Goal: Task Accomplishment & Management: Use online tool/utility

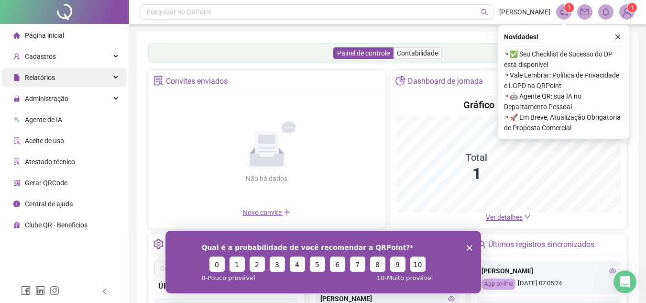
click at [40, 75] on span "Relatórios" at bounding box center [40, 78] width 30 height 8
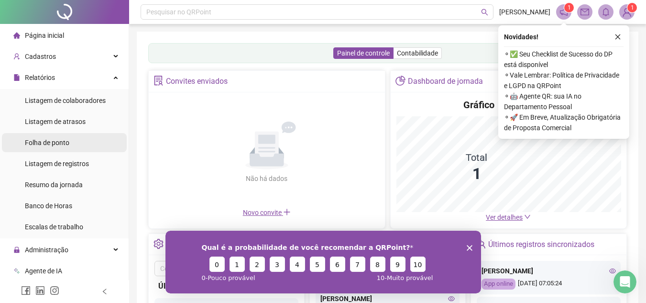
click at [49, 140] on span "Folha de ponto" at bounding box center [47, 143] width 44 height 8
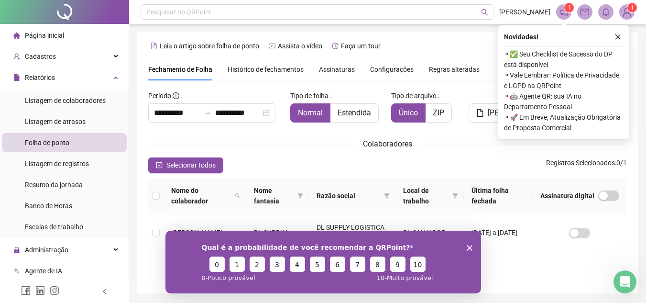
scroll to position [32, 0]
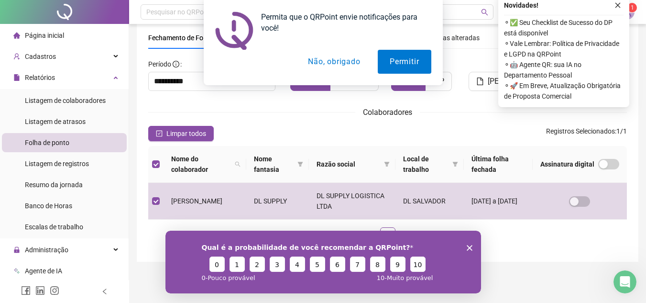
click at [618, 5] on div "Permita que o QRPoint envie notificações para você! Permitir Não, obrigado" at bounding box center [323, 42] width 646 height 85
click at [616, 4] on div "Permita que o QRPoint envie notificações para você! Permitir Não, obrigado" at bounding box center [323, 42] width 646 height 85
click at [465, 118] on div "Colaboradores" at bounding box center [387, 112] width 479 height 12
click at [334, 65] on button "Não, obrigado" at bounding box center [334, 62] width 76 height 24
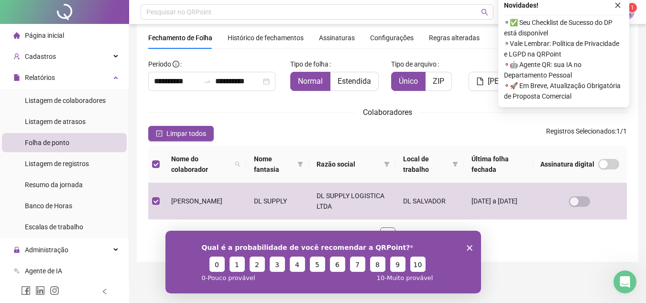
click at [491, 122] on div "**********" at bounding box center [387, 153] width 479 height 194
click at [463, 48] on div "Regras alteradas" at bounding box center [454, 38] width 51 height 22
click at [620, 4] on icon "close" at bounding box center [617, 5] width 7 height 7
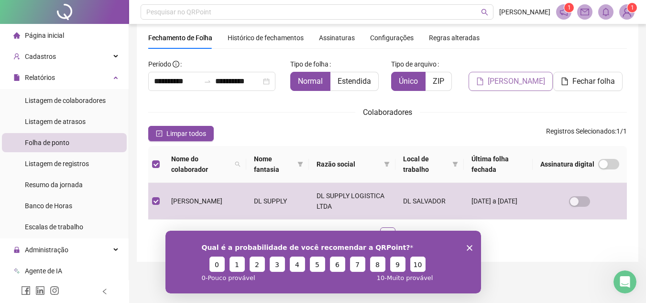
click at [513, 81] on span "Gerar espelho" at bounding box center [516, 81] width 57 height 11
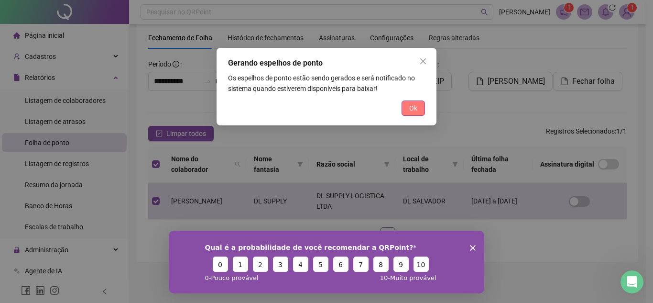
click at [404, 110] on button "Ok" at bounding box center [413, 107] width 23 height 15
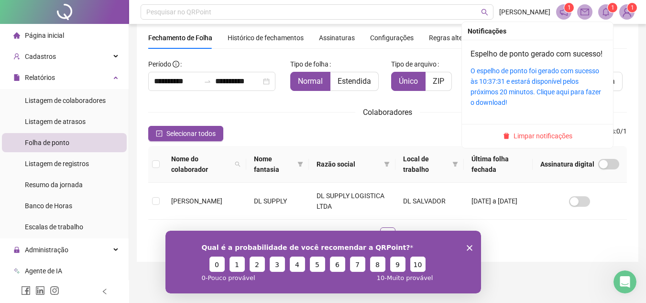
click at [608, 7] on sup "1" at bounding box center [613, 8] width 10 height 10
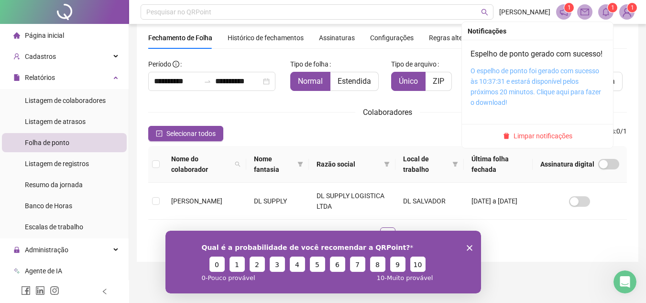
click at [540, 89] on link "O espelho de ponto foi gerado com sucesso às 10:37:31 e estará disponível pelos…" at bounding box center [535, 86] width 131 height 39
